Goal: Book appointment/travel/reservation

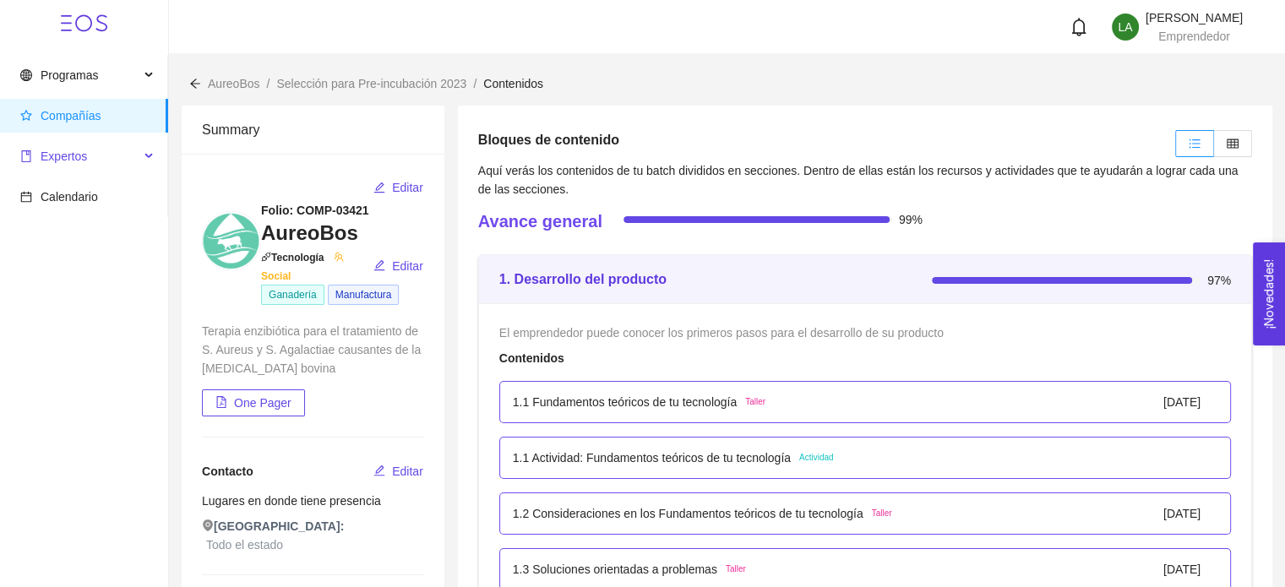
click at [74, 161] on span "Expertos" at bounding box center [64, 157] width 46 height 14
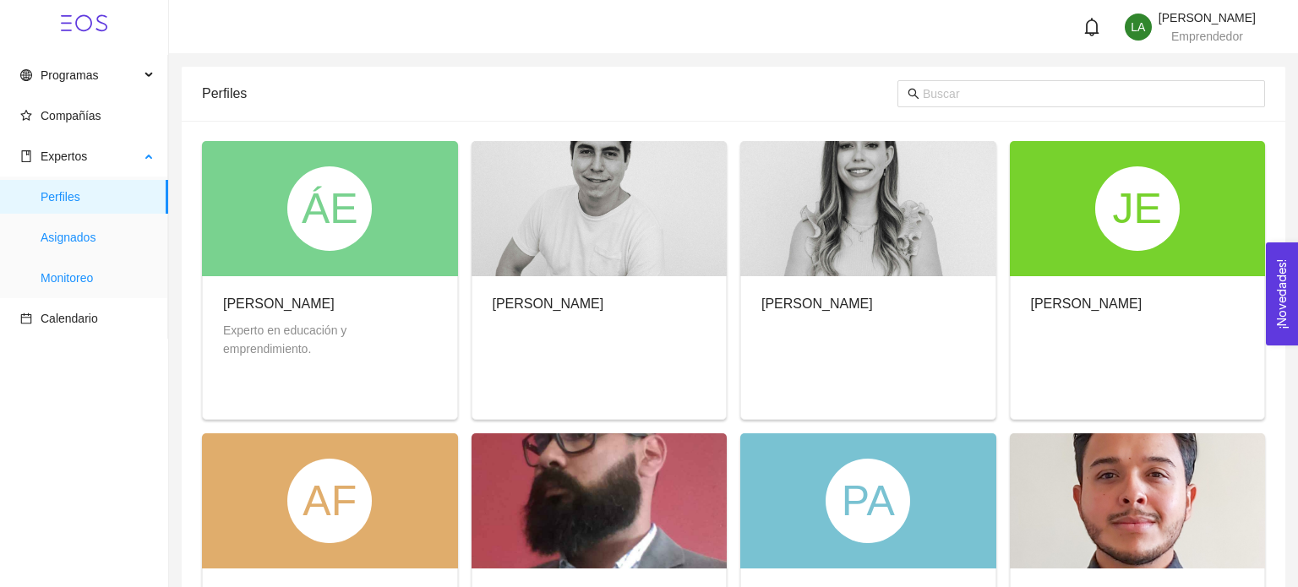
click at [103, 235] on span "Asignados" at bounding box center [98, 238] width 114 height 34
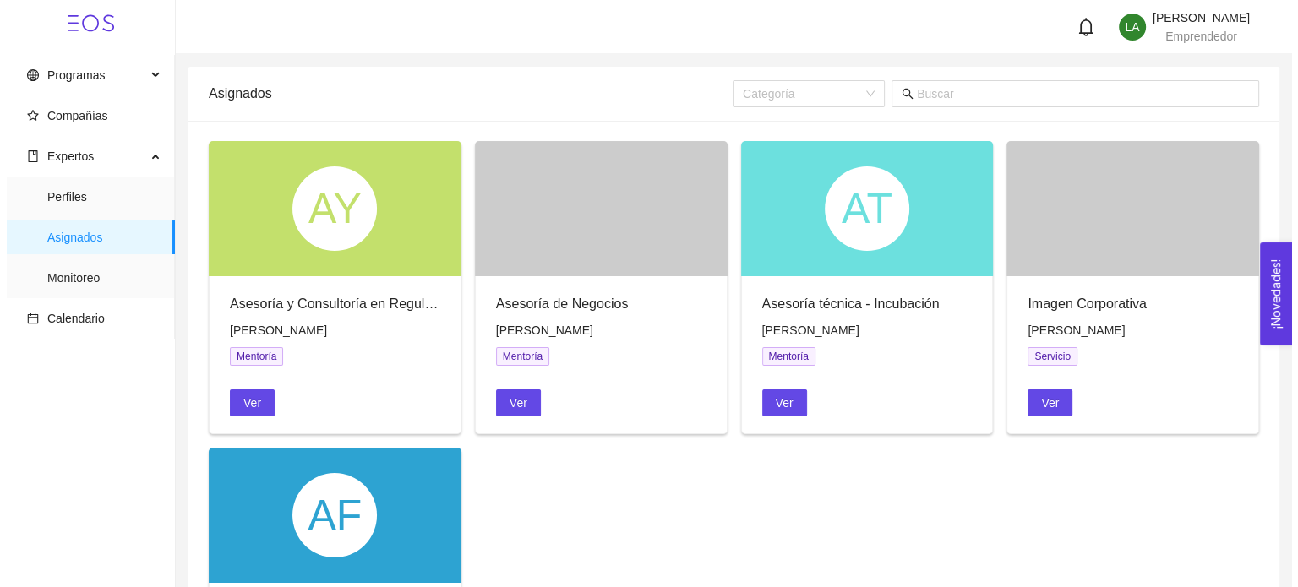
scroll to position [169, 0]
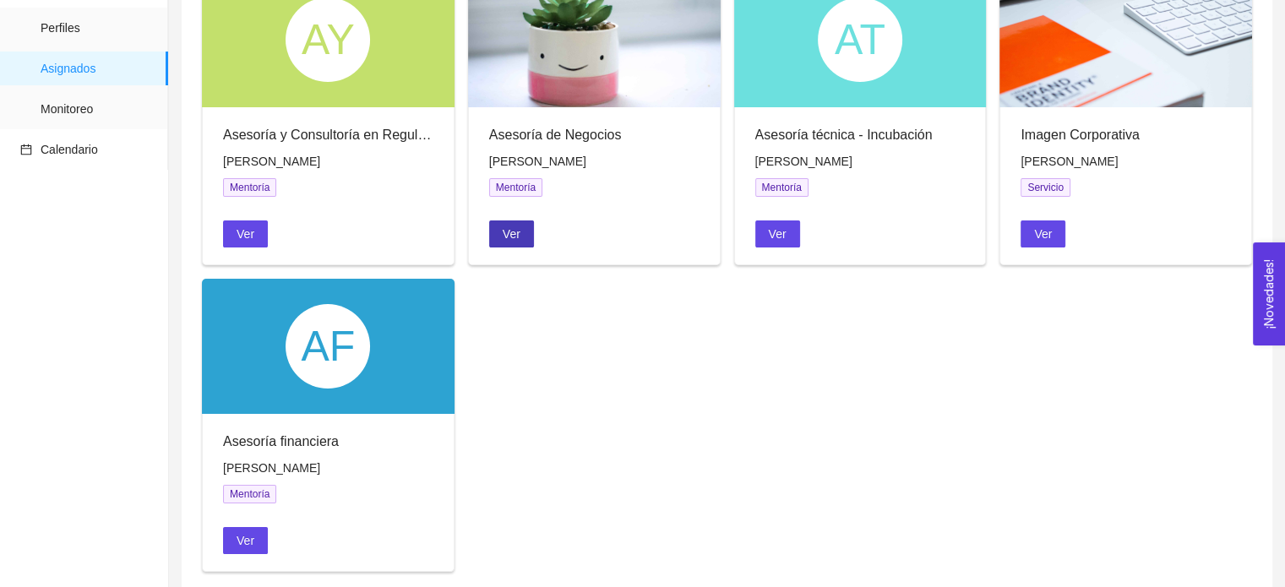
click at [505, 232] on span "Ver" at bounding box center [512, 234] width 18 height 19
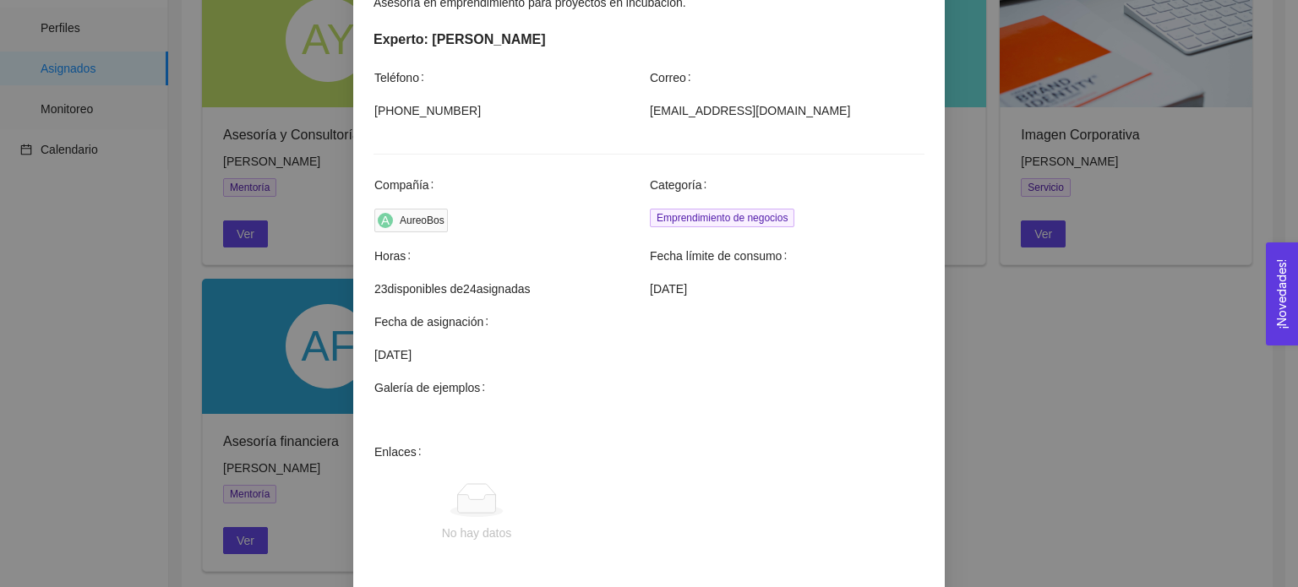
scroll to position [507, 0]
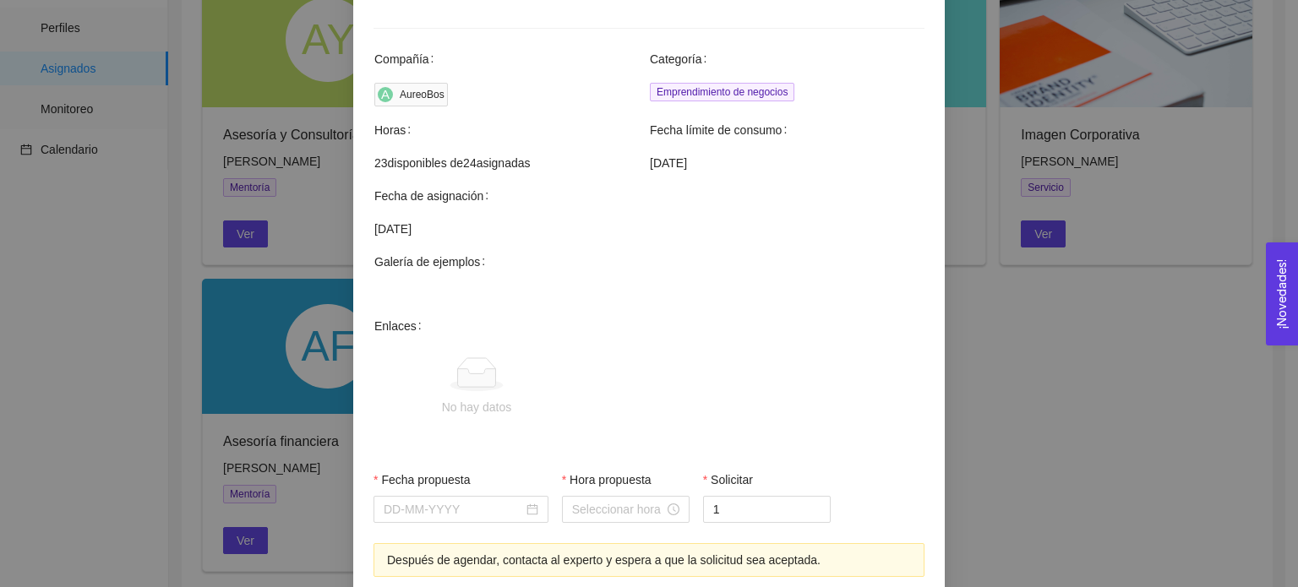
click at [466, 488] on div "Fecha propuesta" at bounding box center [461, 483] width 175 height 25
click at [470, 515] on input "Fecha propuesta" at bounding box center [453, 509] width 139 height 19
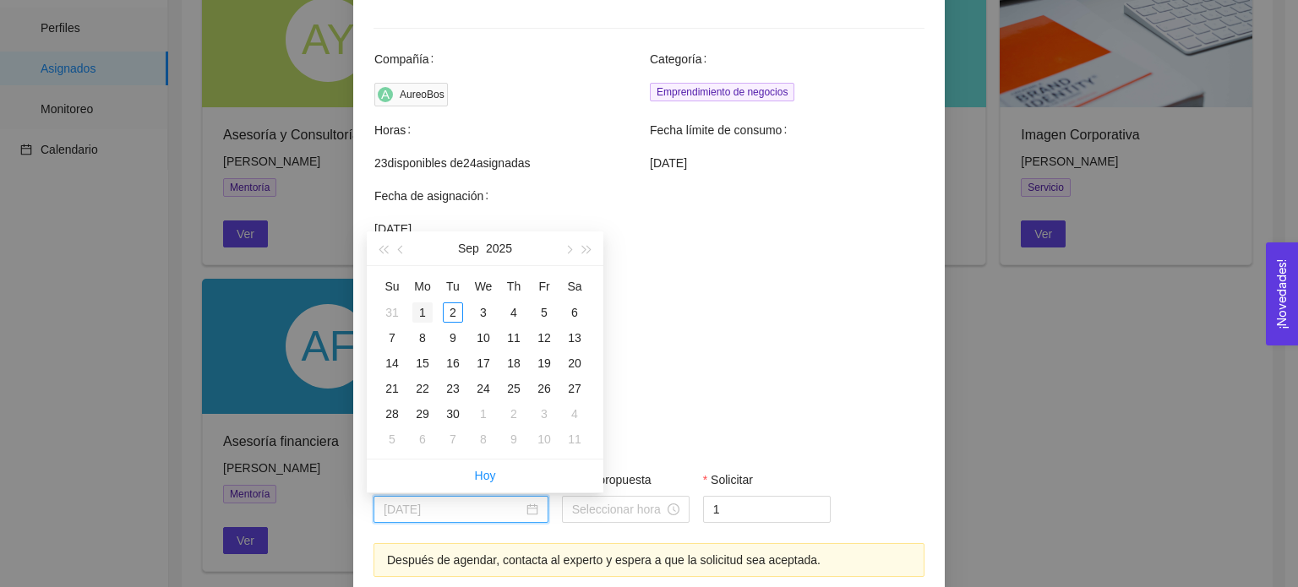
type input "September 1, 2025"
click at [436, 310] on td "1" at bounding box center [422, 312] width 30 height 25
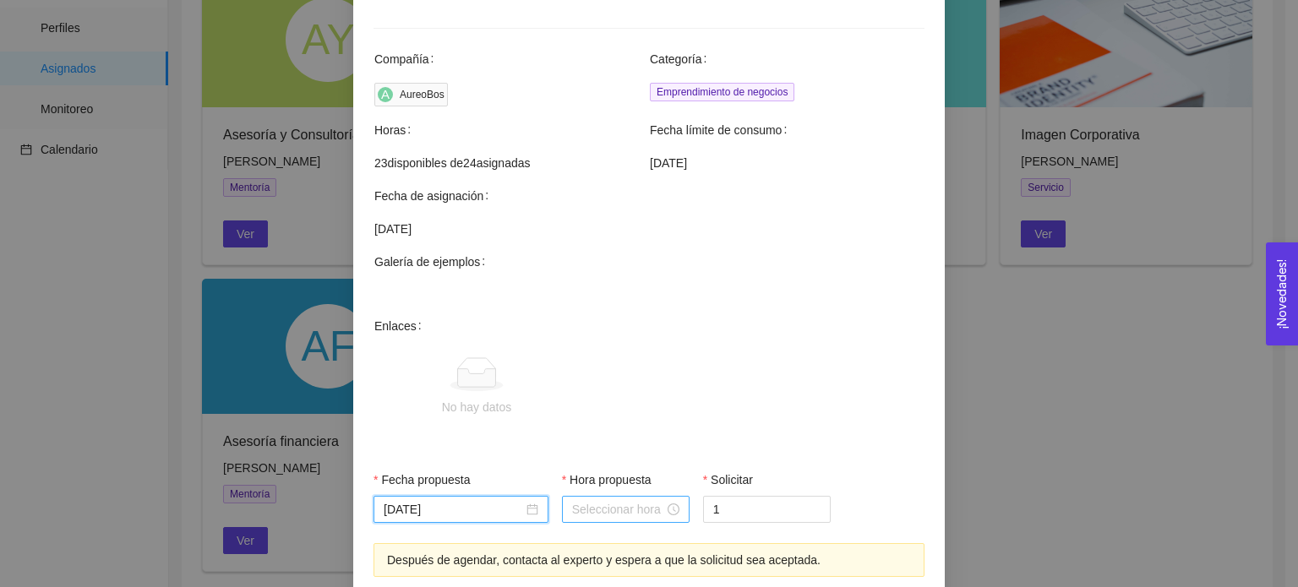
click at [625, 503] on input "Hora propuesta" at bounding box center [618, 509] width 92 height 19
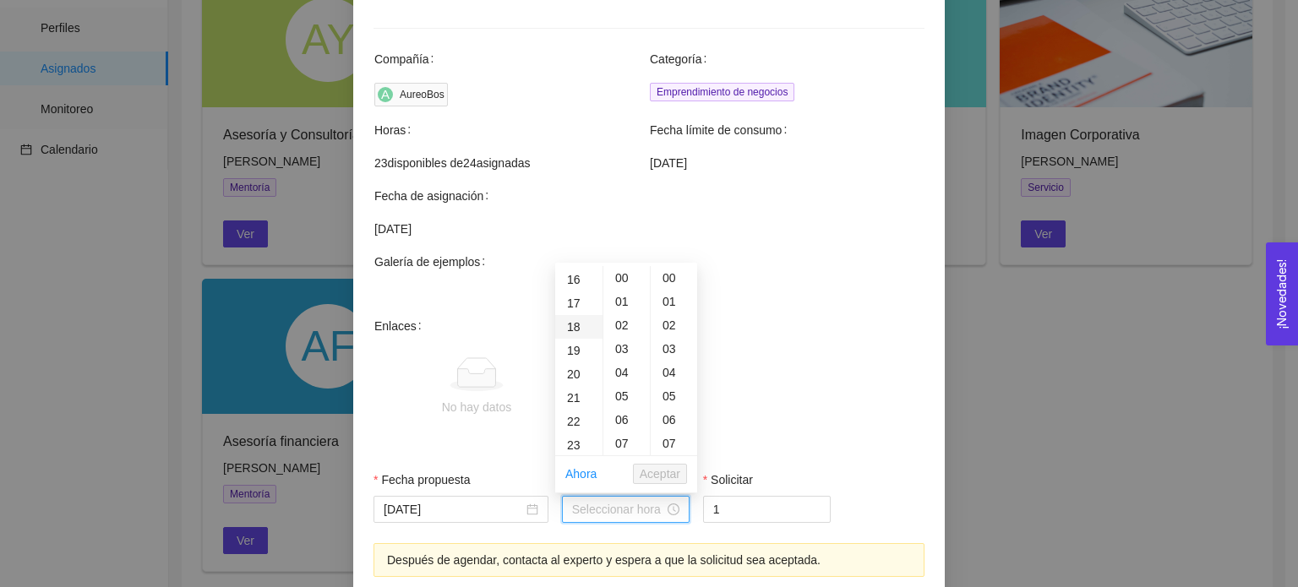
scroll to position [338, 0]
click at [576, 317] on div "16" at bounding box center [578, 319] width 47 height 24
click at [572, 324] on div "18" at bounding box center [578, 326] width 47 height 24
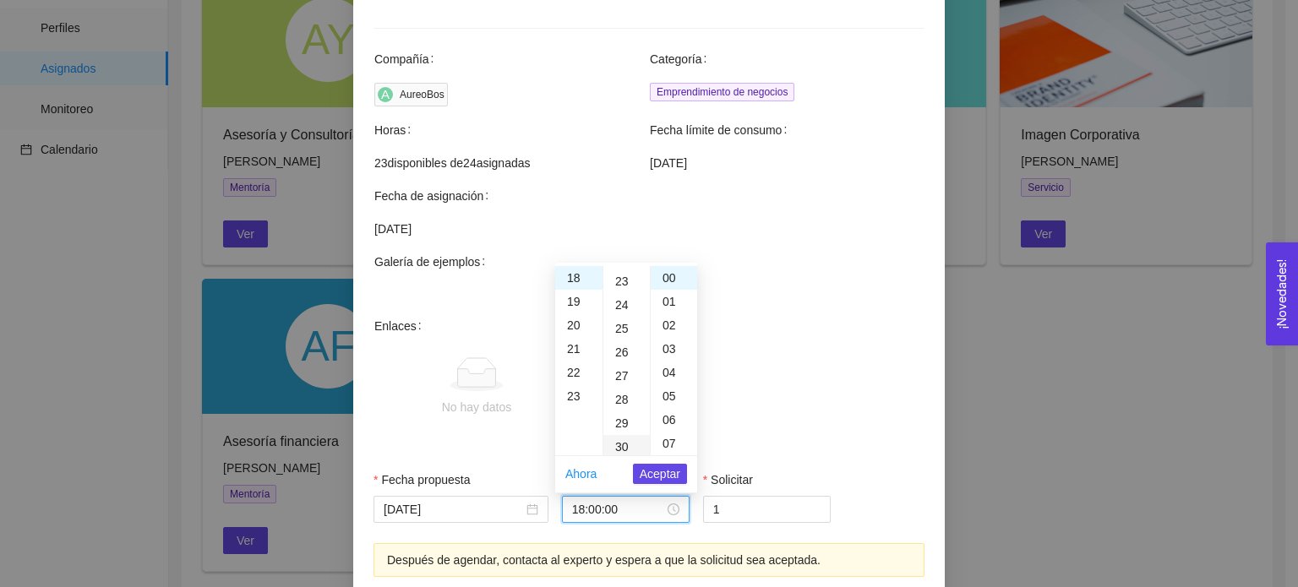
click at [624, 442] on div "30" at bounding box center [626, 447] width 46 height 24
type input "18:30:00"
click at [655, 473] on span "Aceptar" at bounding box center [660, 474] width 41 height 19
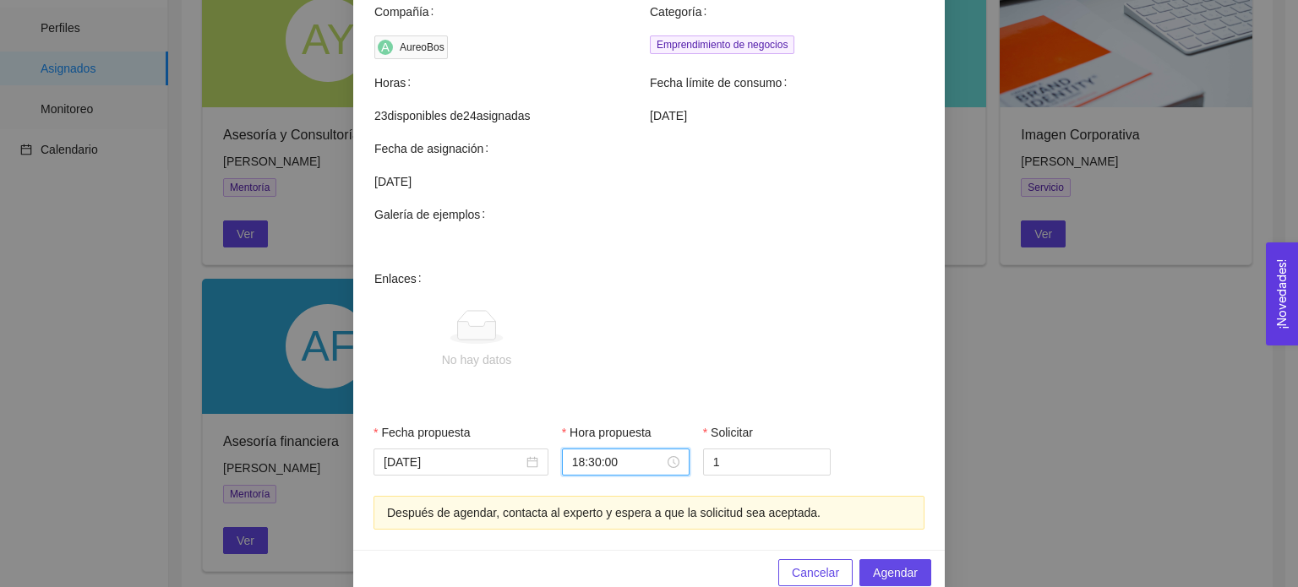
scroll to position [581, 0]
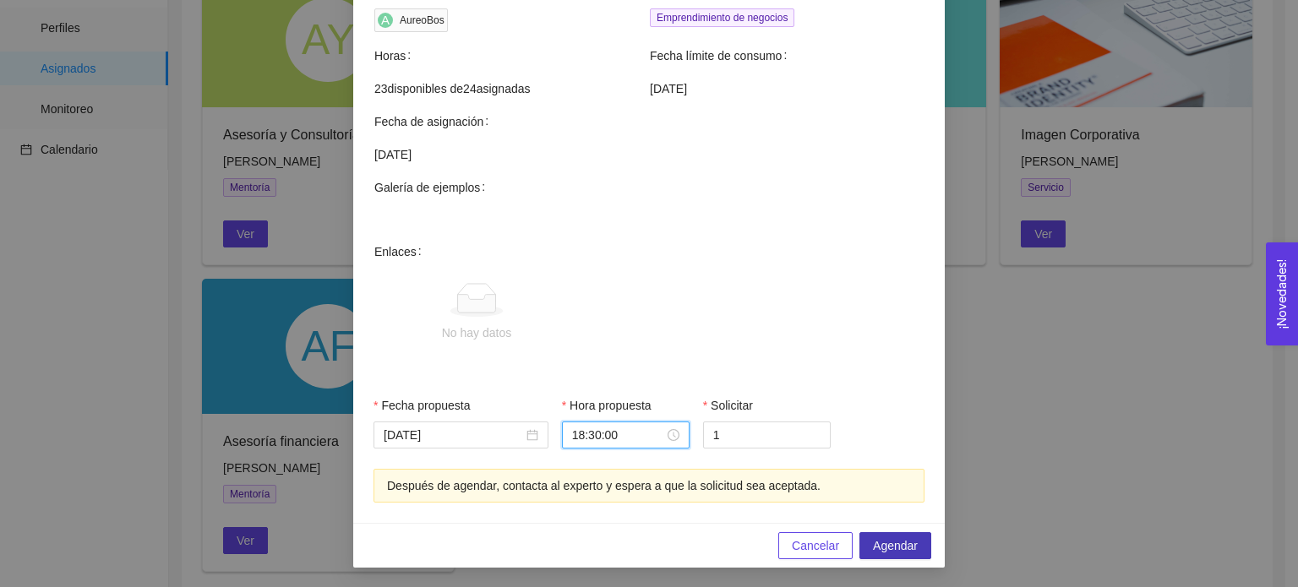
click at [892, 545] on span "Agendar" at bounding box center [895, 546] width 45 height 19
click at [507, 440] on input "September 1, 2025" at bounding box center [453, 435] width 139 height 19
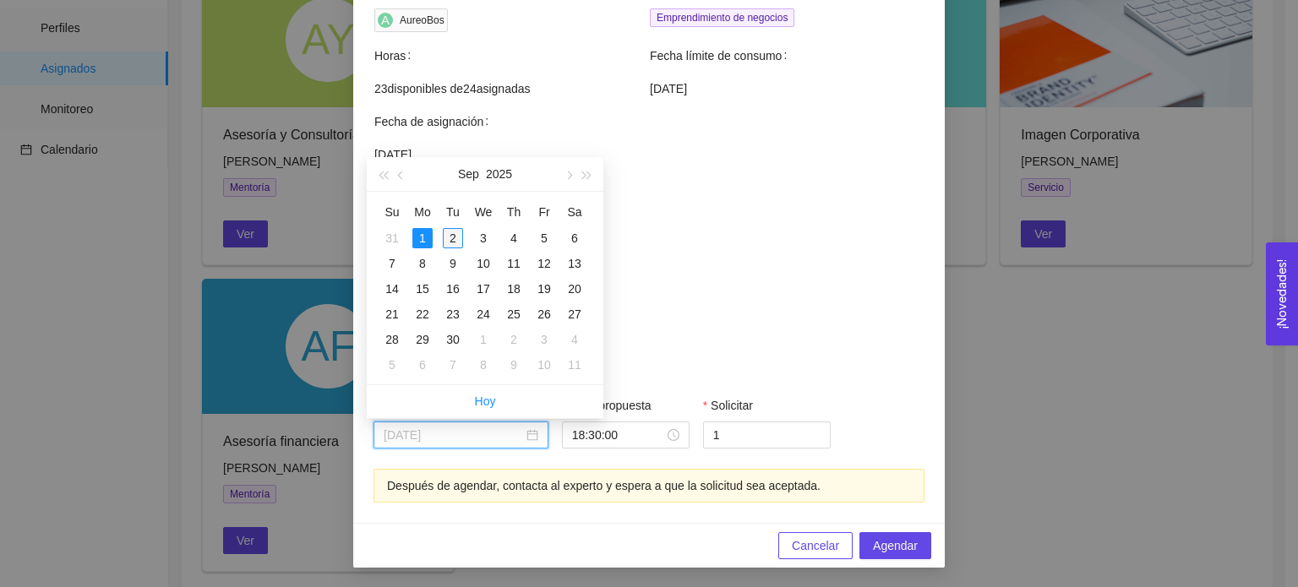
type input "September 2, 2025"
click at [458, 246] on div "2" at bounding box center [453, 238] width 20 height 20
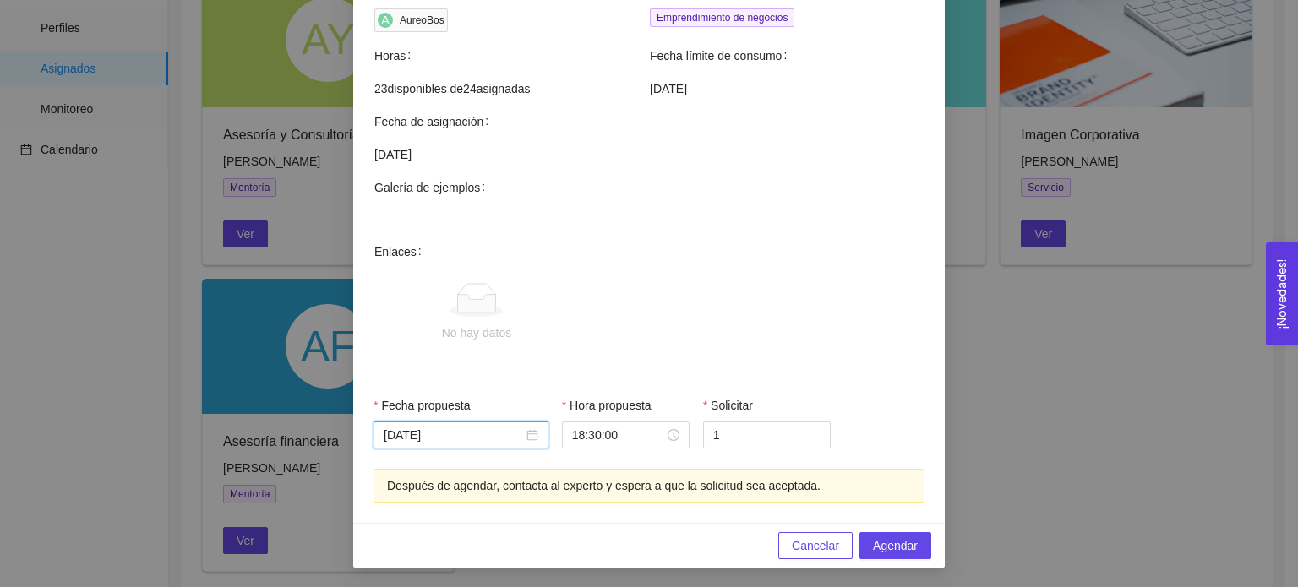
click at [1066, 195] on div "Agendar mentoría Asesoría de Negocios Asesoría en emprendimiento para proyectos…" at bounding box center [649, 293] width 1298 height 587
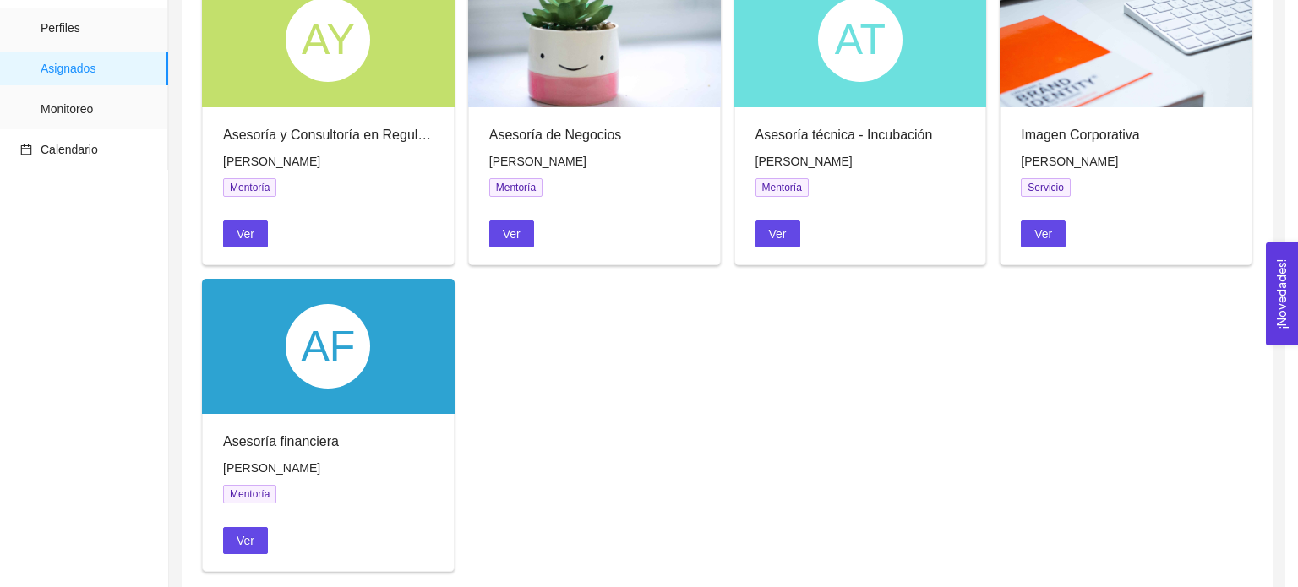
scroll to position [497, 0]
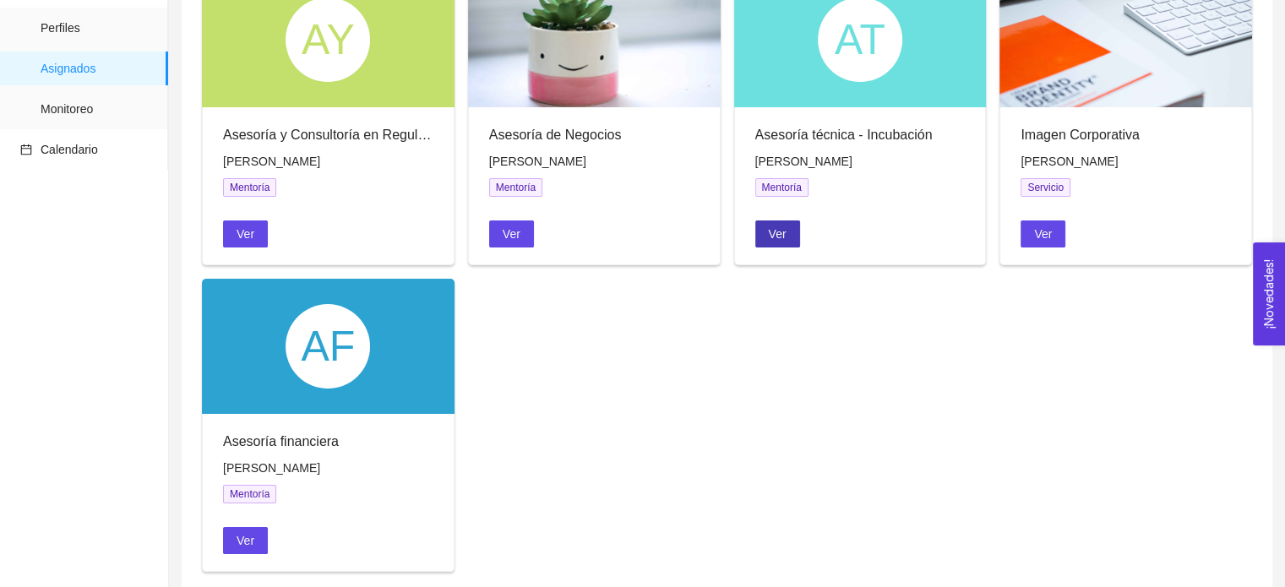
click at [796, 239] on button "Ver" at bounding box center [777, 234] width 45 height 27
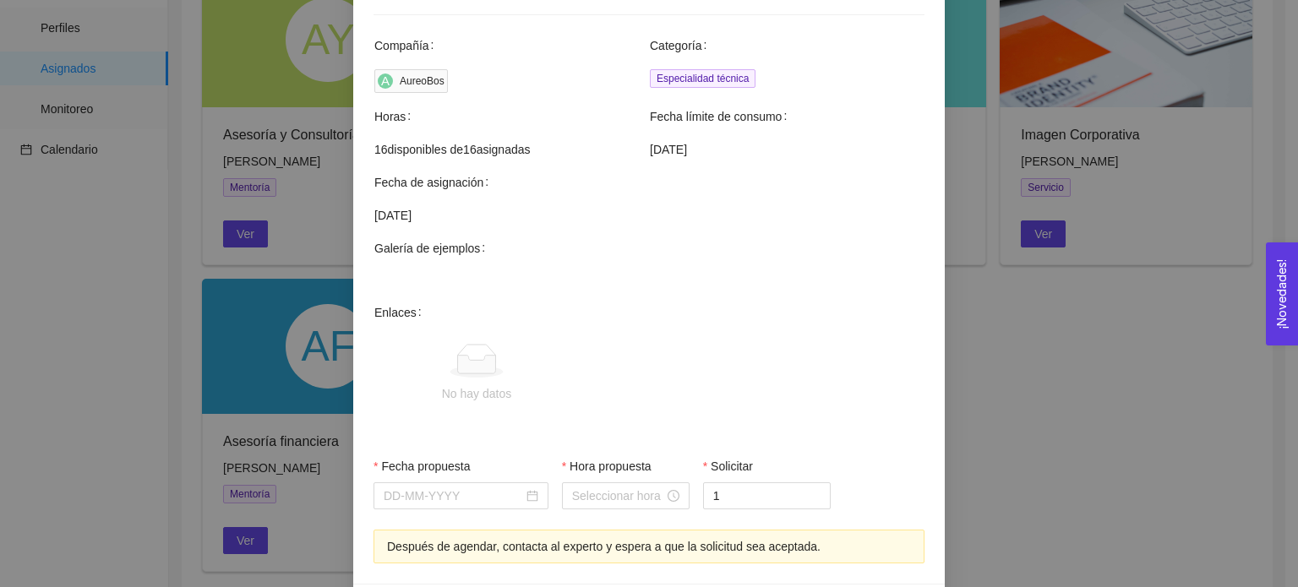
scroll to position [553, 0]
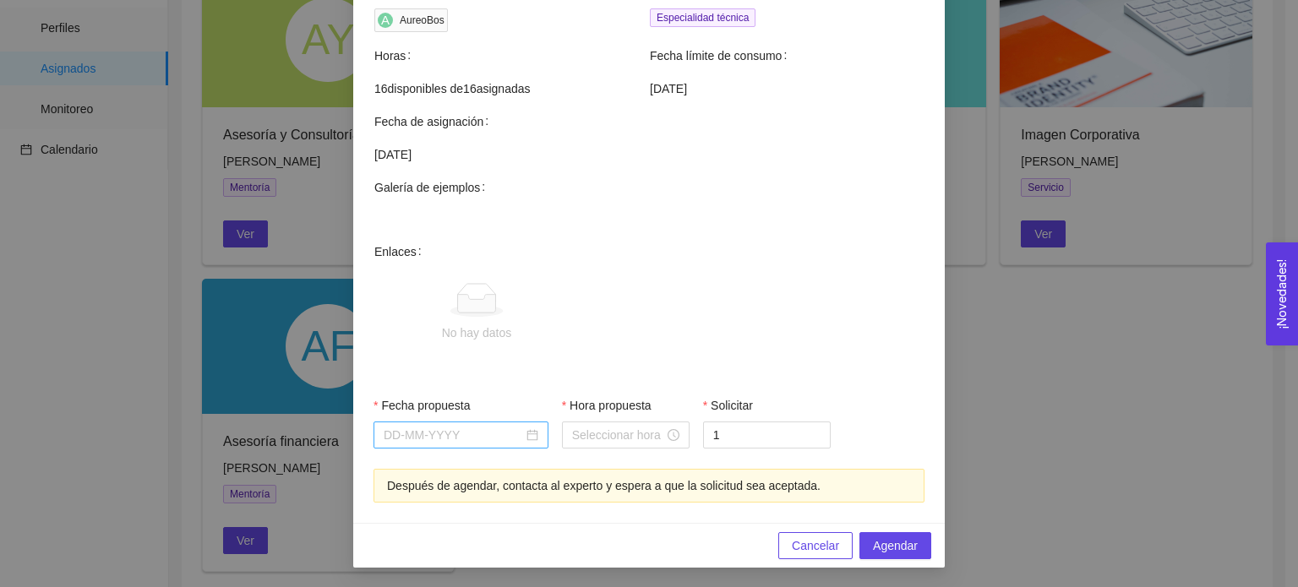
click at [458, 426] on input "Fecha propuesta" at bounding box center [453, 435] width 139 height 19
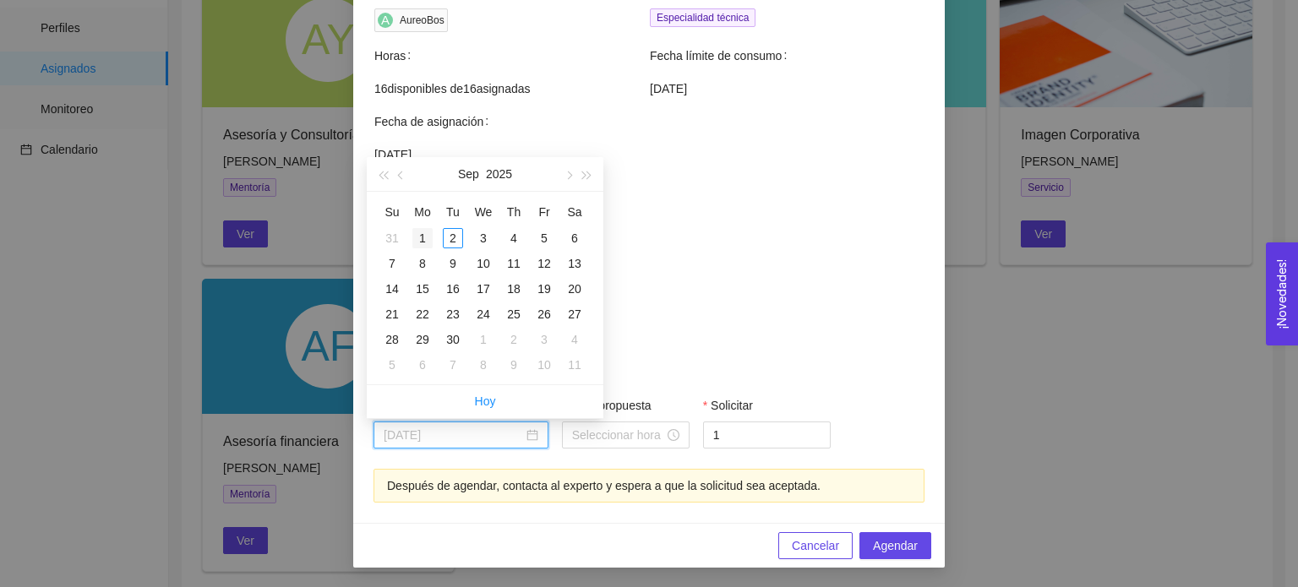
type input "September 1, 2025"
click at [428, 238] on div "1" at bounding box center [422, 238] width 20 height 20
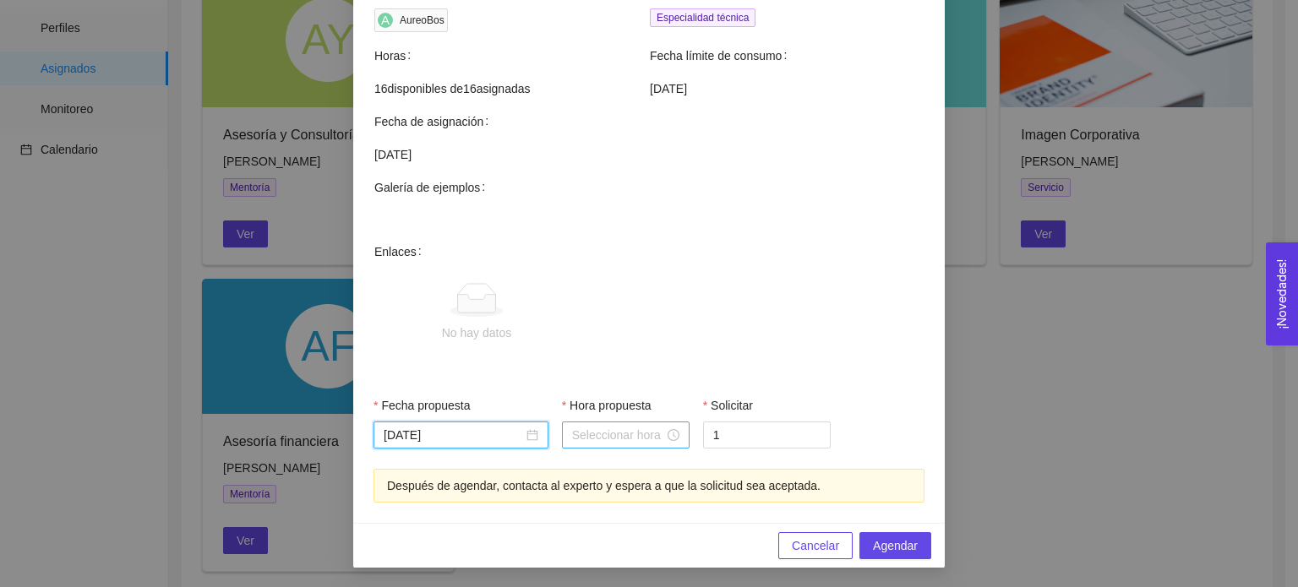
click at [619, 433] on input "Hora propuesta" at bounding box center [618, 435] width 92 height 19
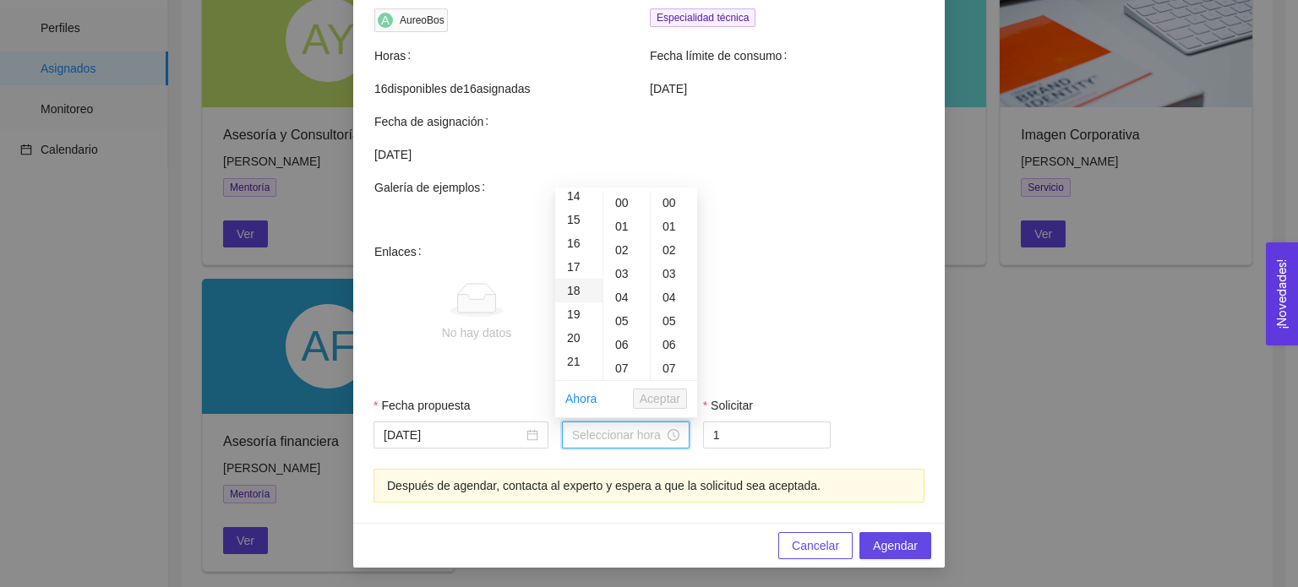
click at [584, 295] on div "18" at bounding box center [578, 291] width 47 height 24
click at [630, 325] on div "30" at bounding box center [626, 321] width 46 height 24
type input "18:30:00"
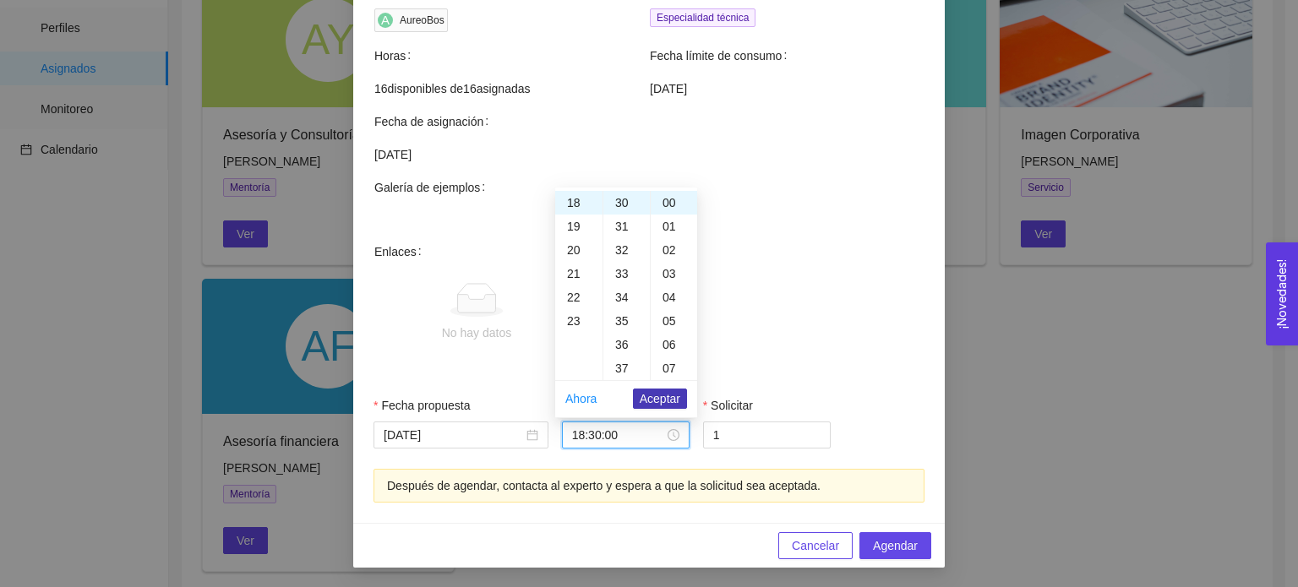
click at [661, 398] on span "Aceptar" at bounding box center [660, 399] width 41 height 19
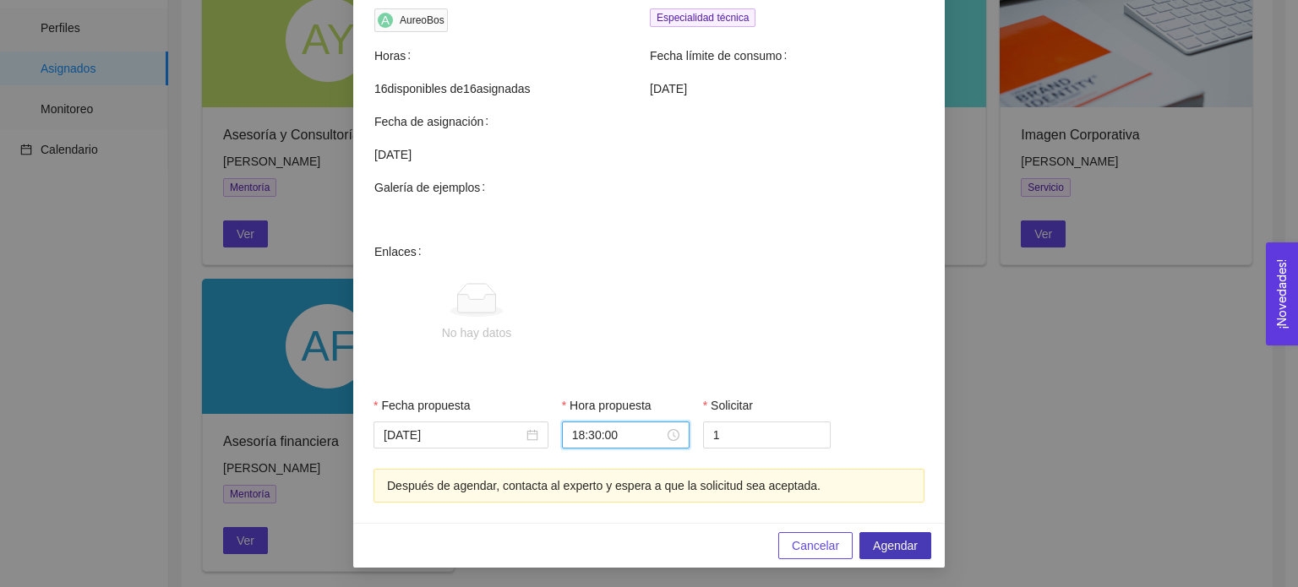
click at [899, 541] on span "Agendar" at bounding box center [895, 546] width 45 height 19
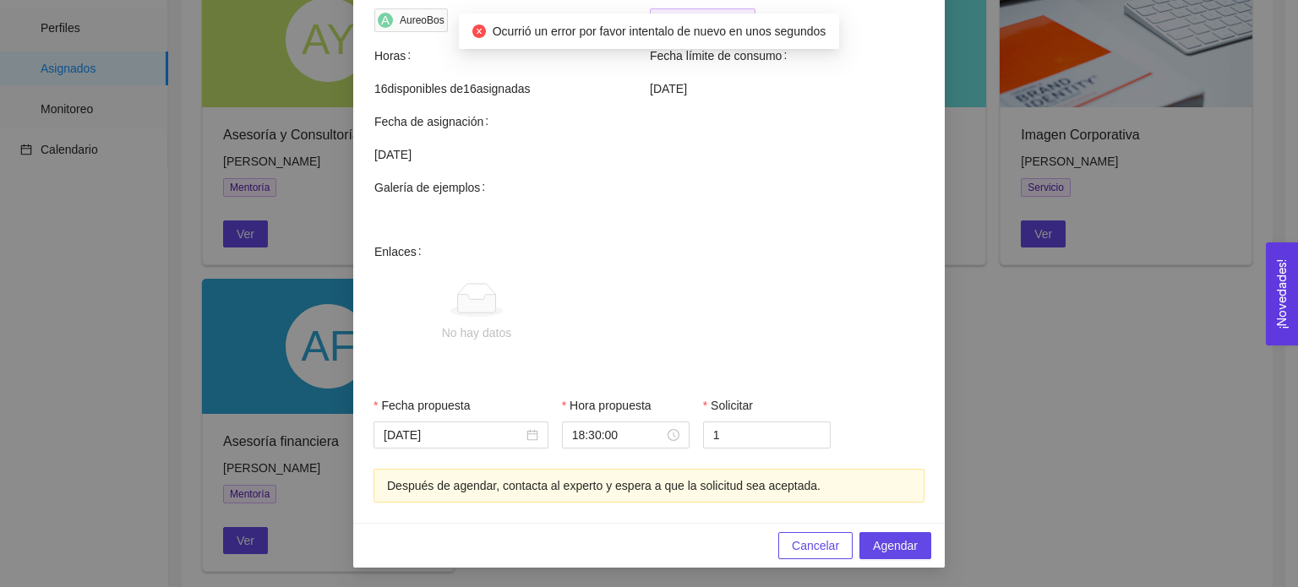
click at [1055, 477] on div "Agendar mentoría Asesoría técnica - Incubación Experto: Cynthia González Teléfo…" at bounding box center [649, 293] width 1298 height 587
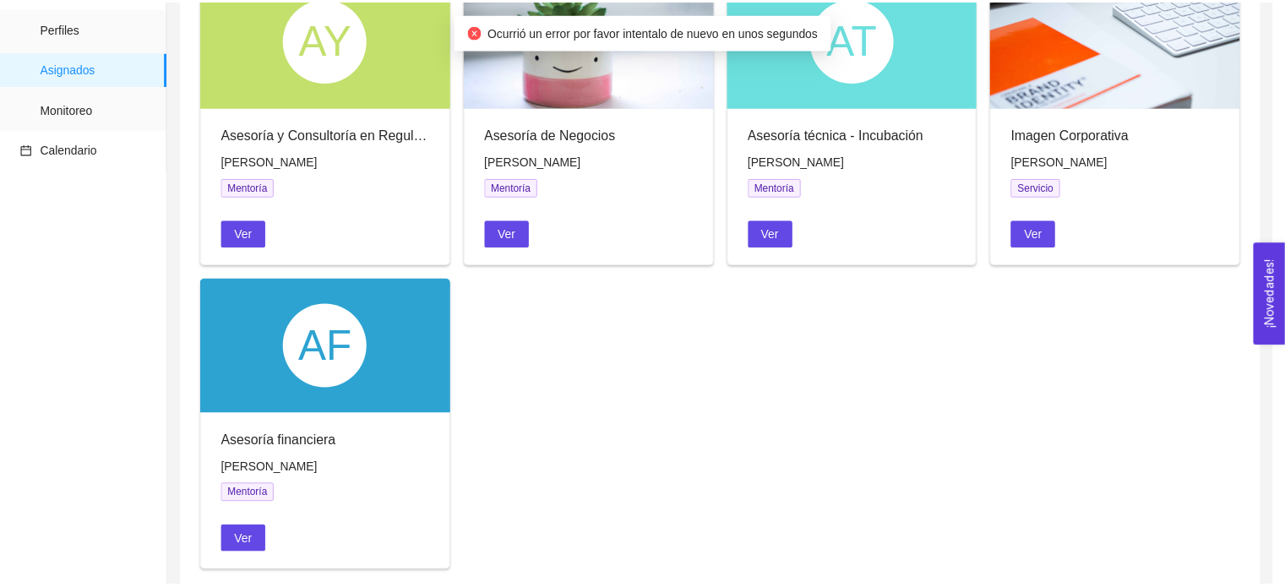
scroll to position [468, 0]
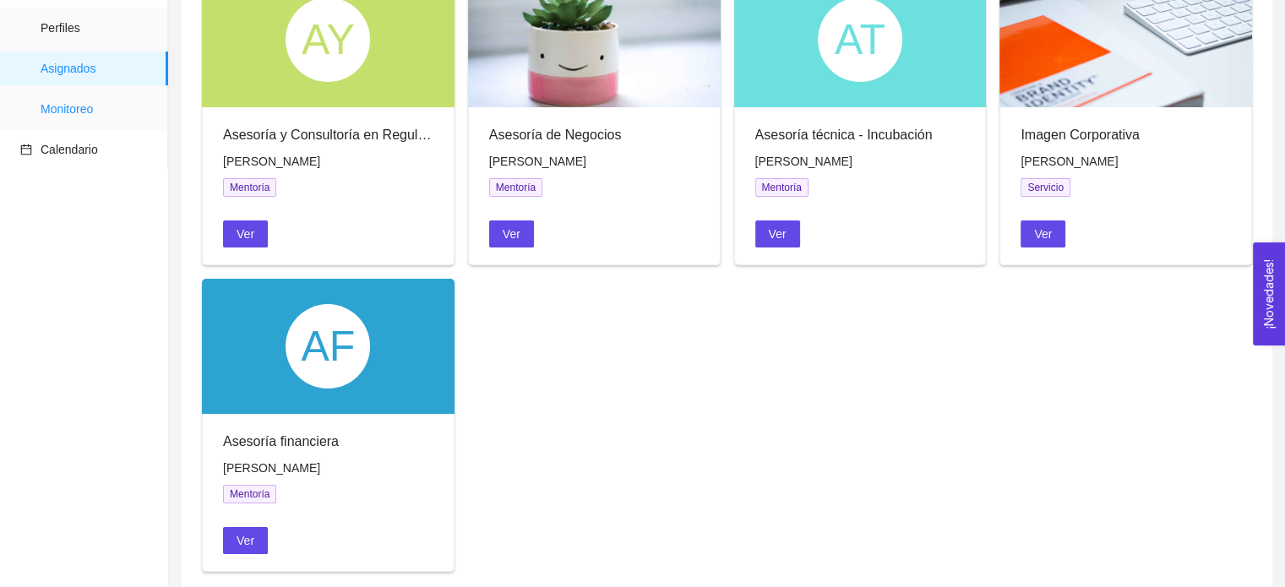
click at [95, 112] on span "Monitoreo" at bounding box center [98, 109] width 114 height 34
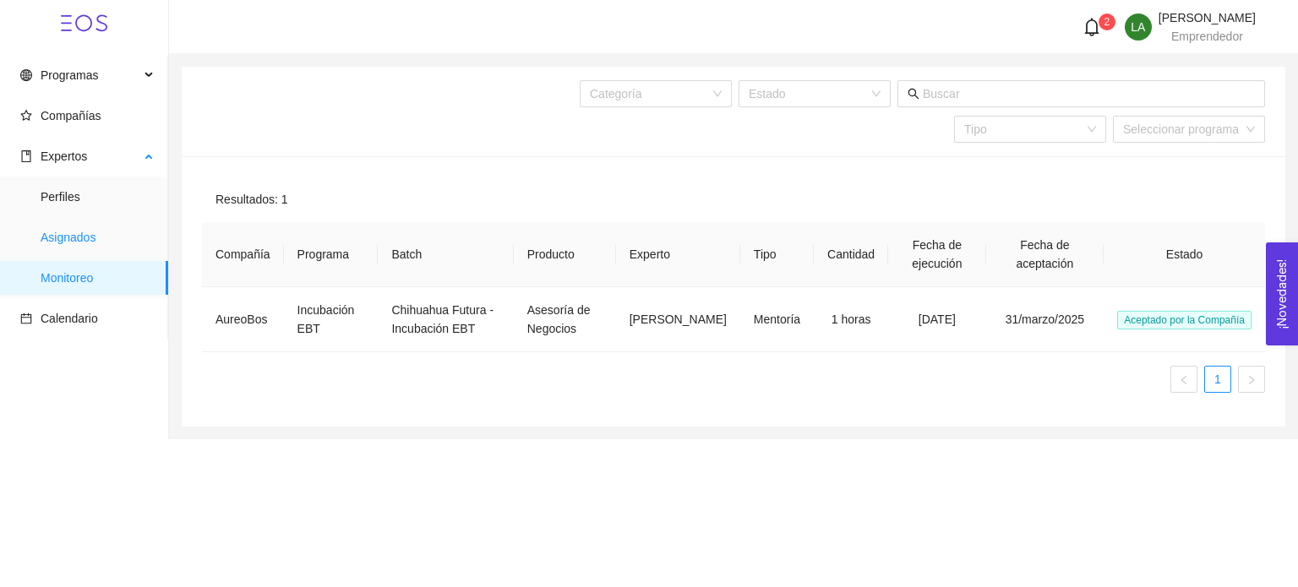
click at [78, 245] on span "Asignados" at bounding box center [98, 238] width 114 height 34
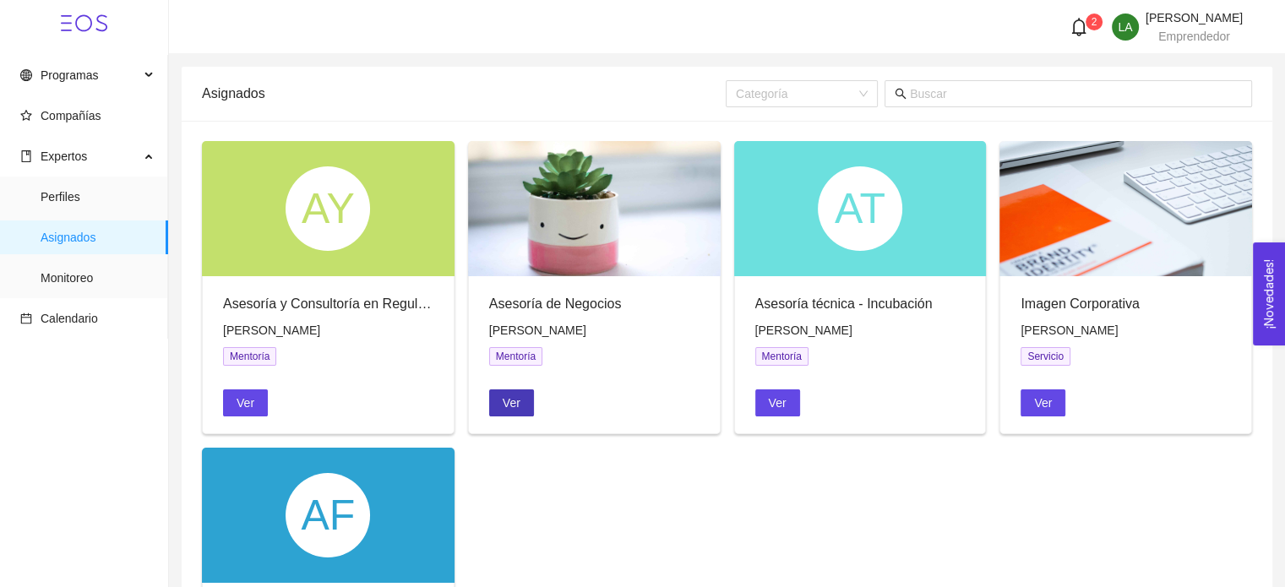
click at [516, 402] on span "Ver" at bounding box center [512, 403] width 18 height 19
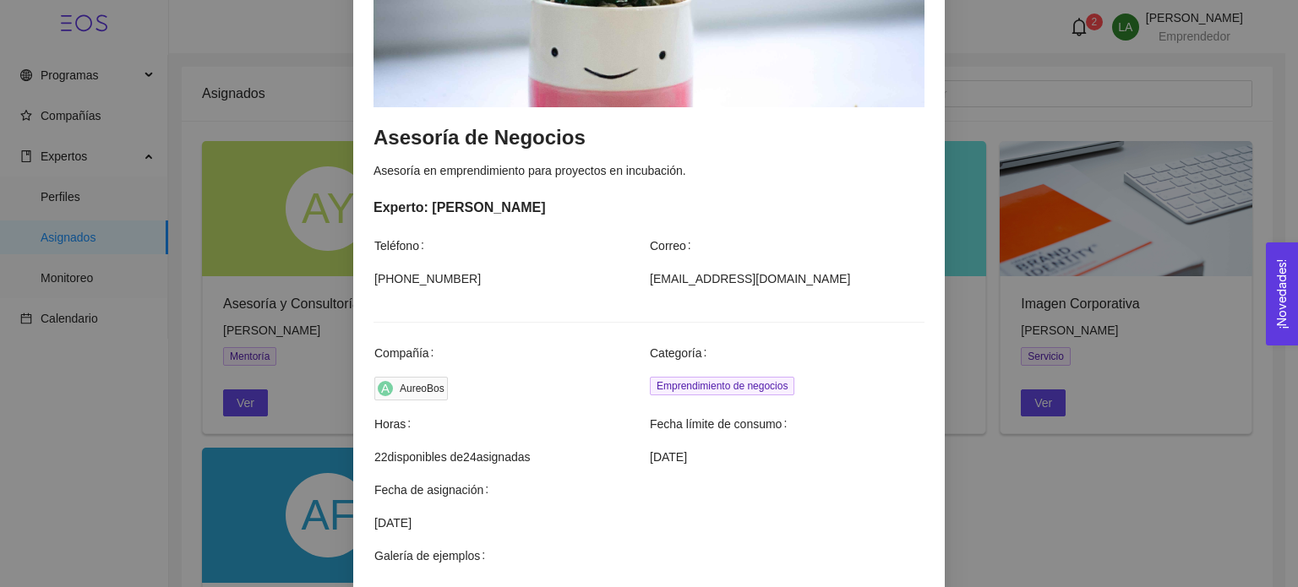
scroll to position [254, 0]
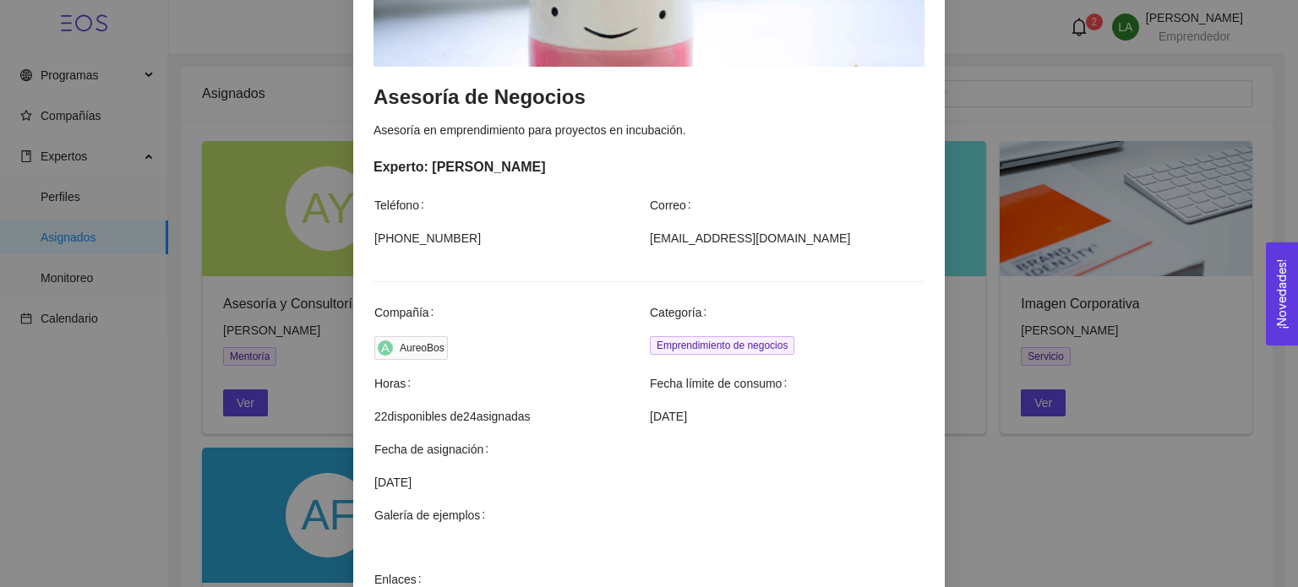
click at [984, 304] on div "[PERSON_NAME] mentoría Asesoría de Negocios Asesoría en emprendimiento para pro…" at bounding box center [649, 293] width 1298 height 587
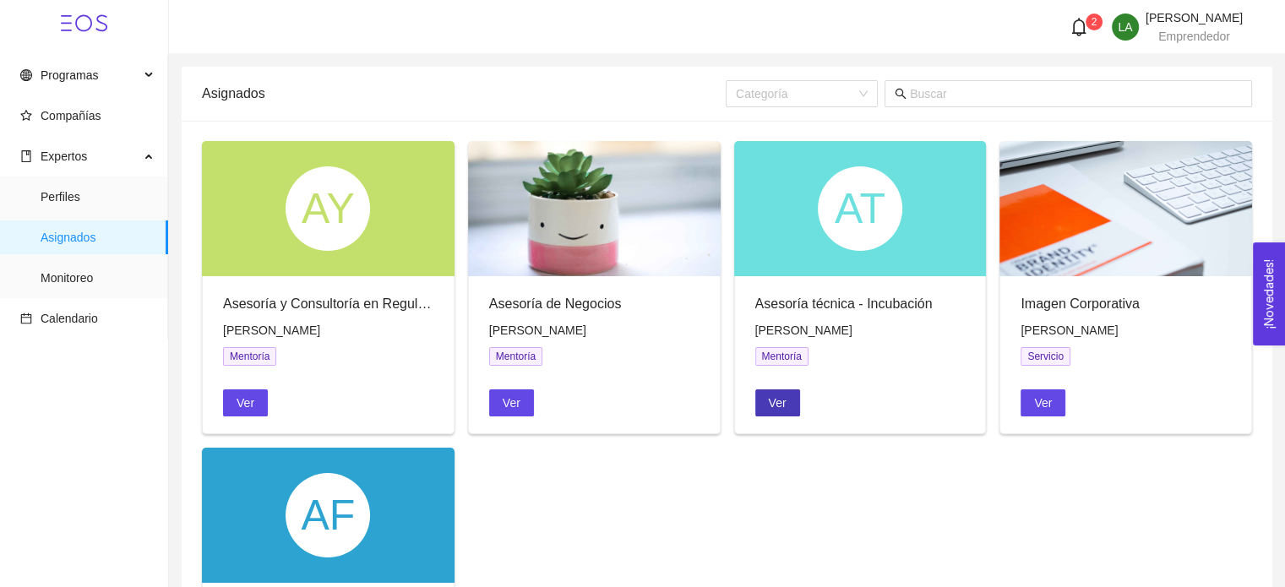
click at [777, 406] on span "Ver" at bounding box center [778, 403] width 18 height 19
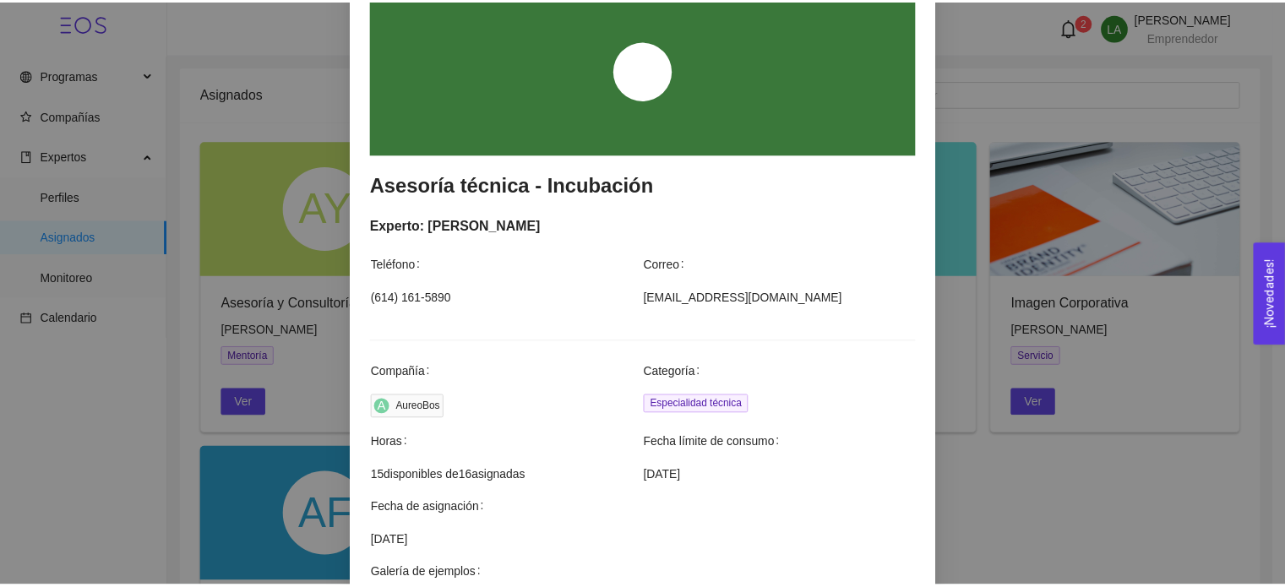
scroll to position [169, 0]
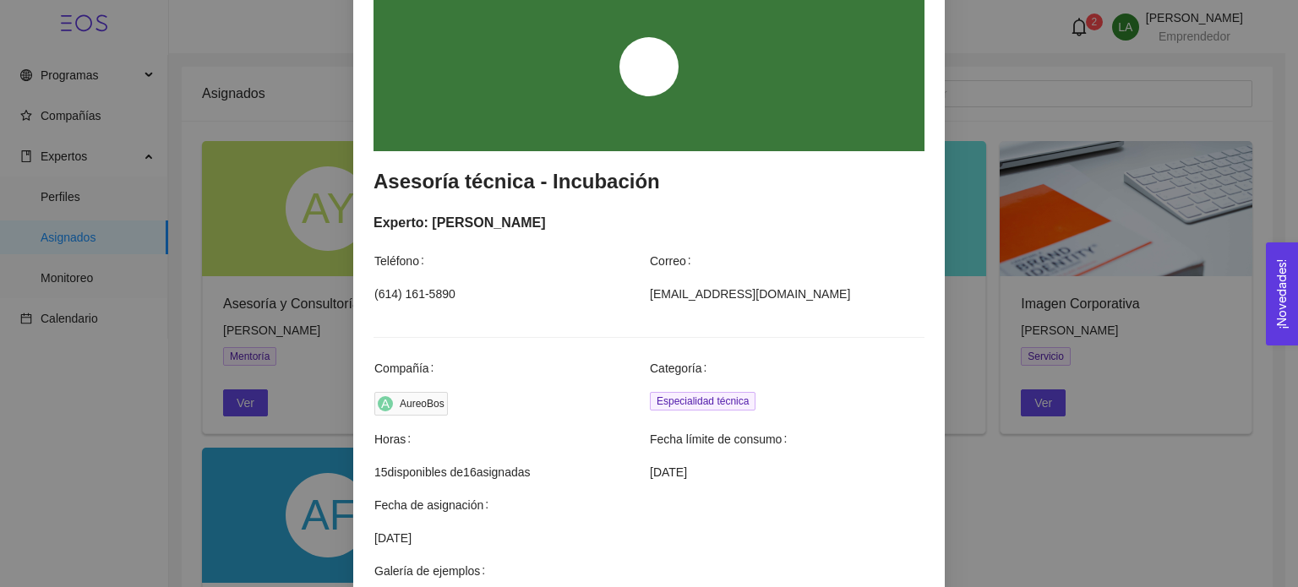
click at [1043, 378] on div "Agendar mentoría Asesoría técnica - Incubación Experto: [PERSON_NAME] Correo [P…" at bounding box center [649, 293] width 1298 height 587
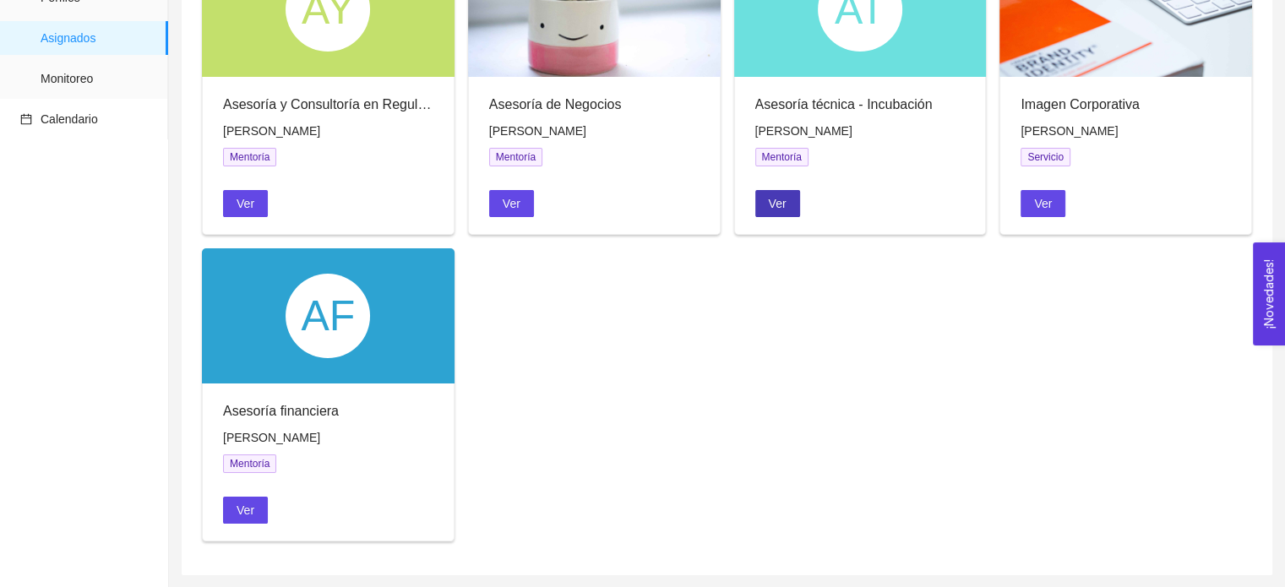
scroll to position [0, 0]
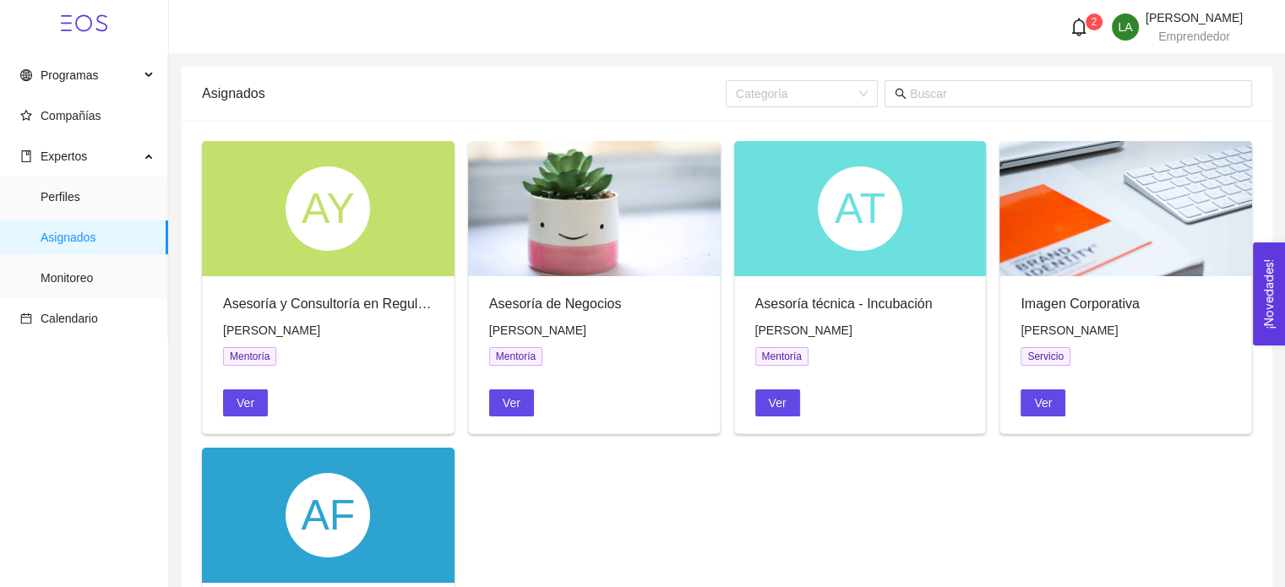
click at [1070, 27] on icon "bell" at bounding box center [1079, 27] width 19 height 19
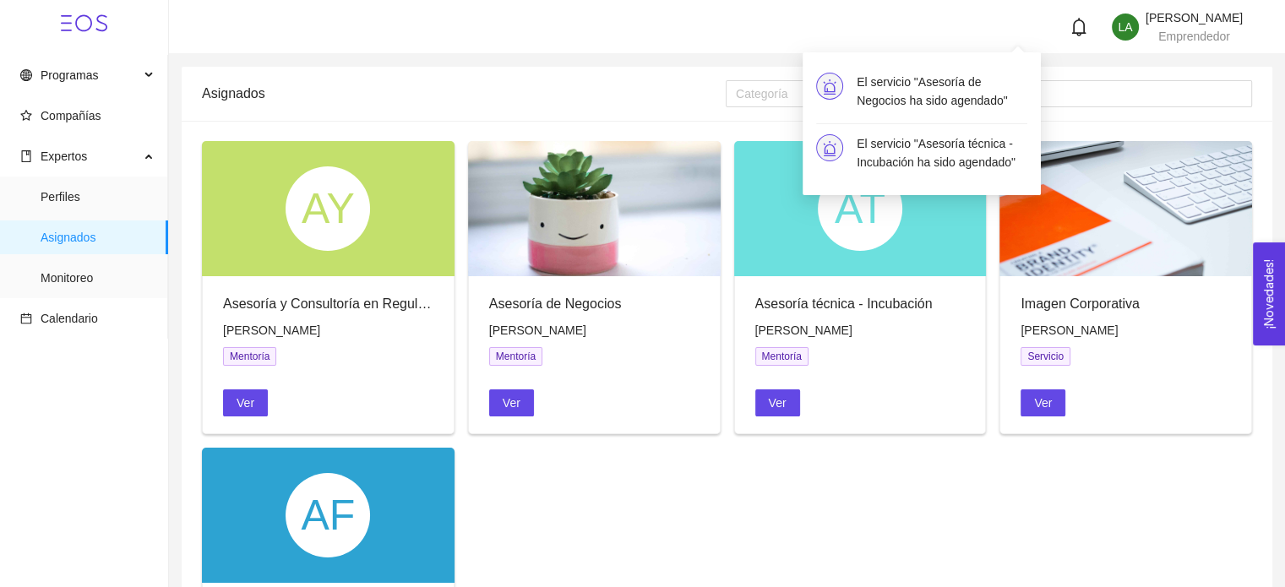
click at [937, 155] on h4 "El servicio "Asesoría técnica - Incubación ha sido agendado"" at bounding box center [942, 152] width 171 height 37
click at [63, 273] on span "Monitoreo" at bounding box center [98, 278] width 114 height 34
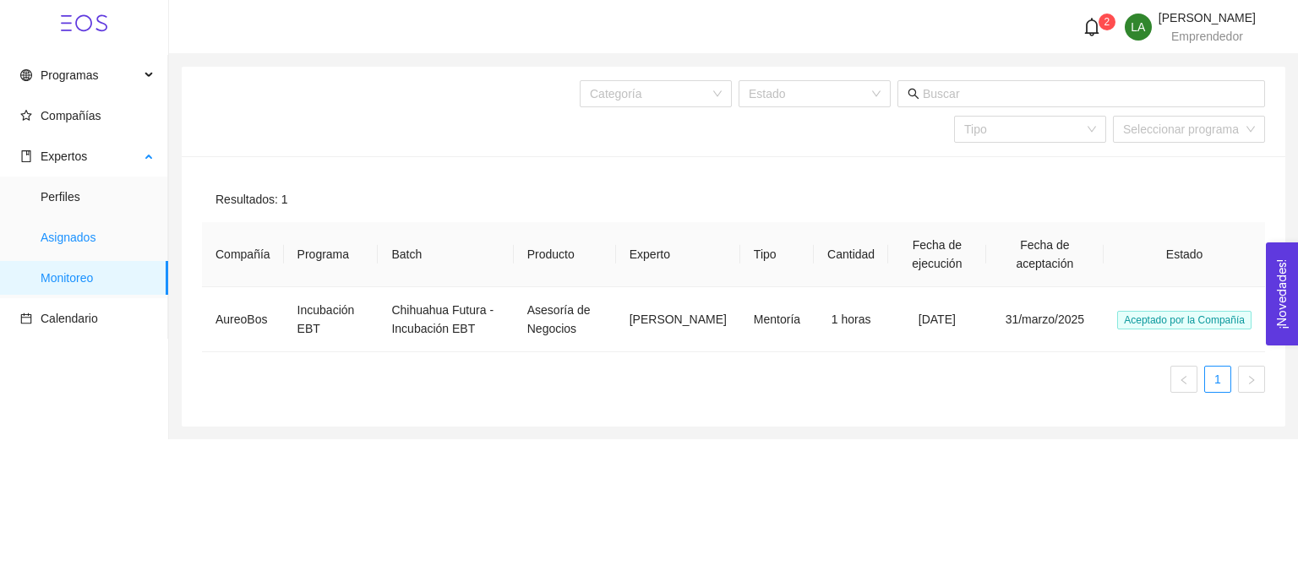
click at [82, 245] on span "Asignados" at bounding box center [98, 238] width 114 height 34
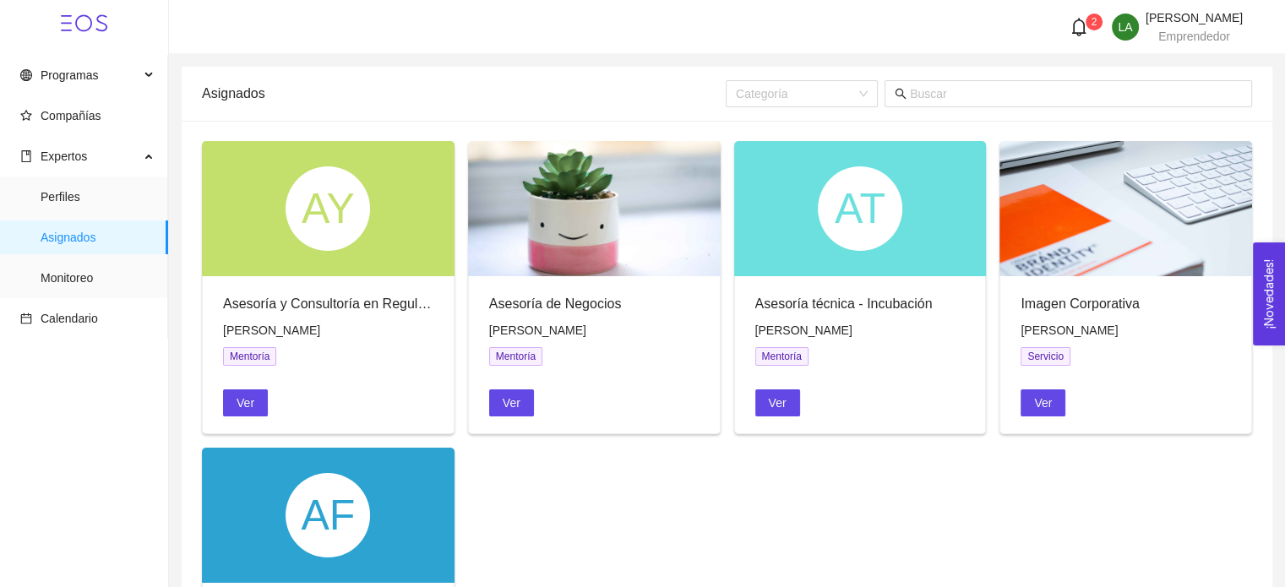
click at [1061, 32] on div "2" at bounding box center [1083, 27] width 44 height 19
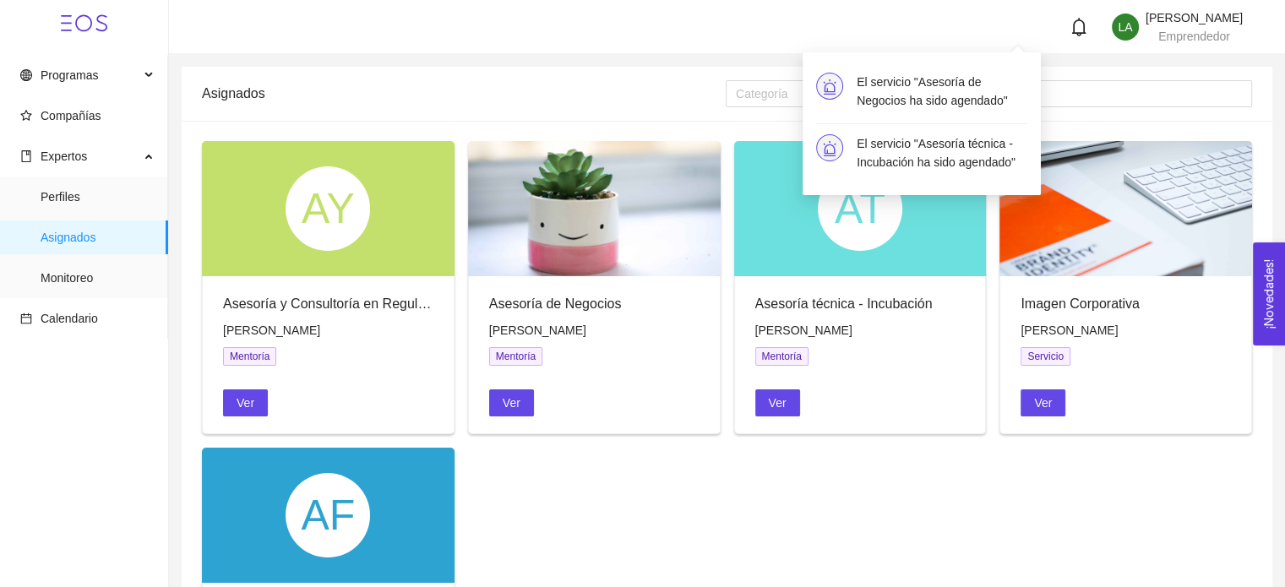
click at [1061, 32] on div at bounding box center [1083, 27] width 44 height 19
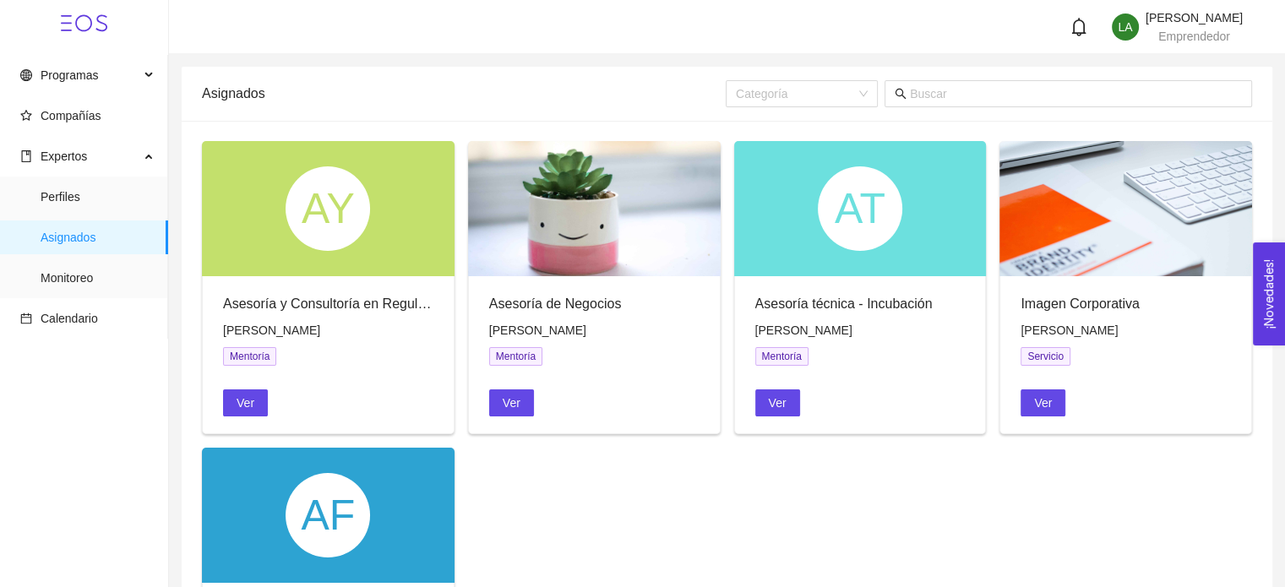
click at [930, 28] on div "LA [PERSON_NAME] Emprendedor" at bounding box center [727, 27] width 1032 height 30
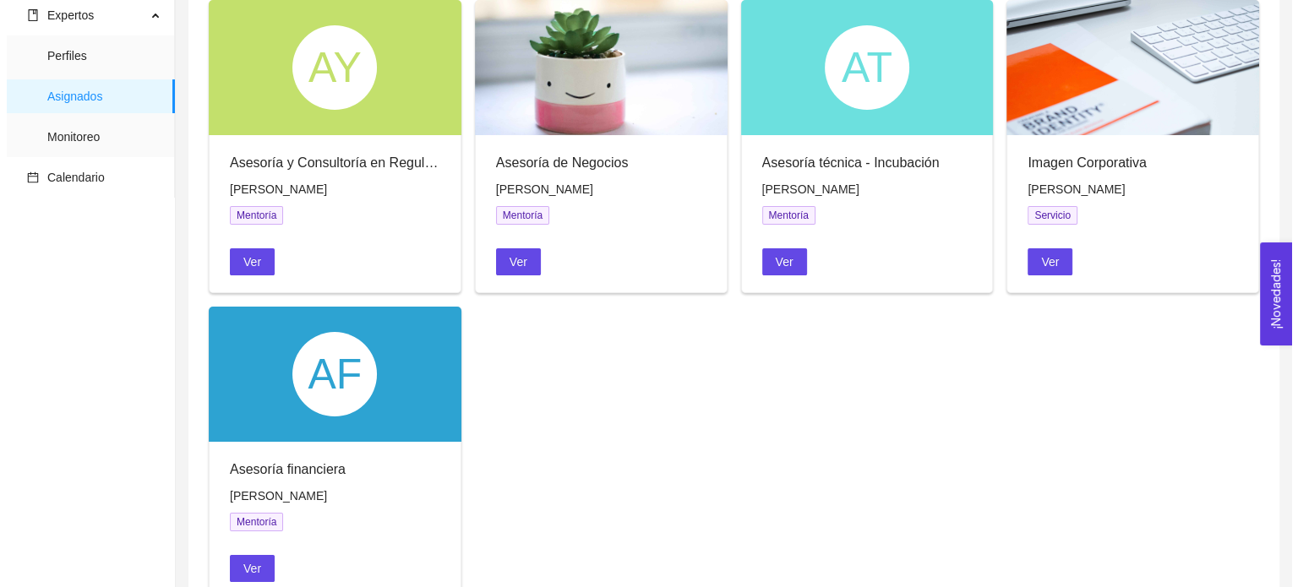
scroll to position [142, 0]
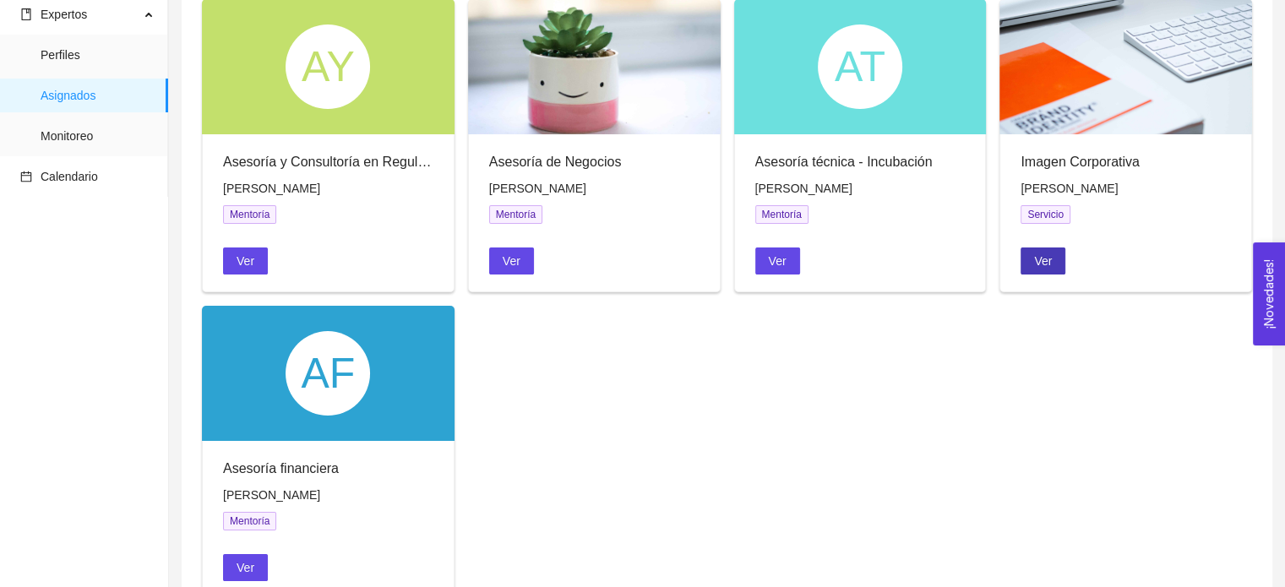
click at [1062, 272] on button "Ver" at bounding box center [1043, 261] width 45 height 27
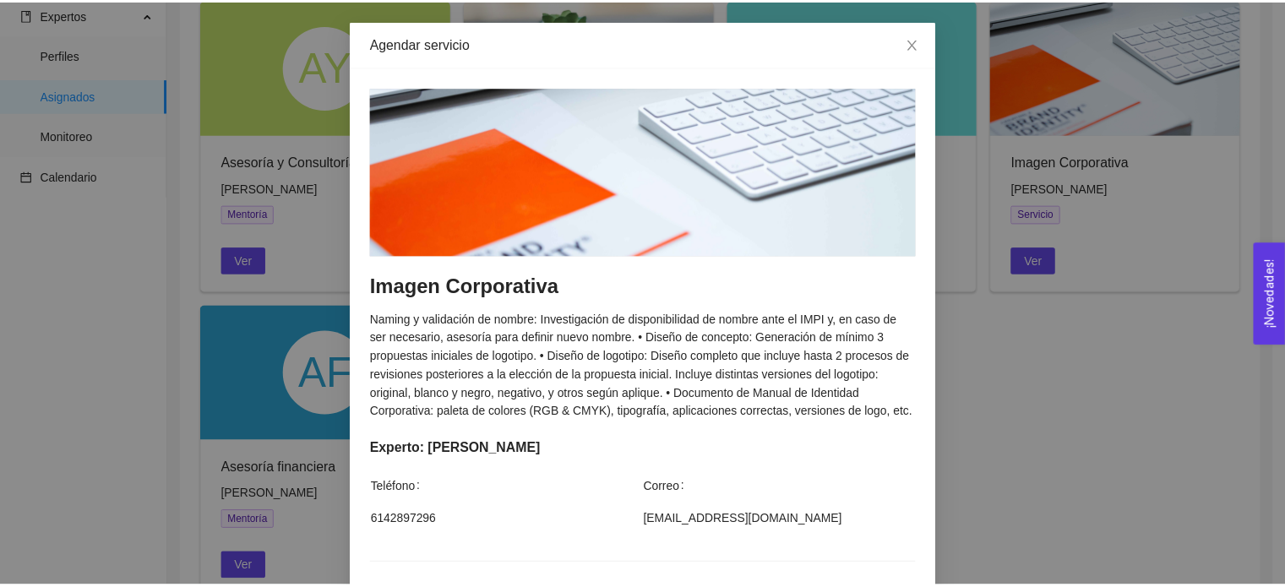
scroll to position [64, 0]
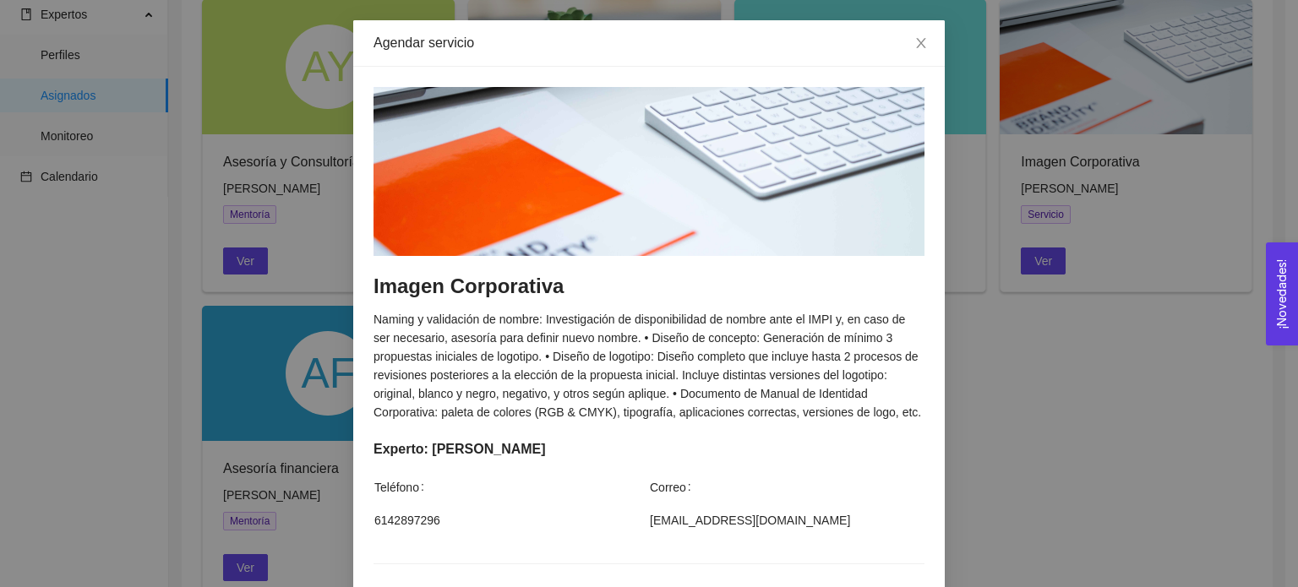
click at [974, 486] on div "Agendar servicio Imagen Corporativa Naming y validación de nombre: Investigació…" at bounding box center [649, 293] width 1298 height 587
